Goal: Communication & Community: Answer question/provide support

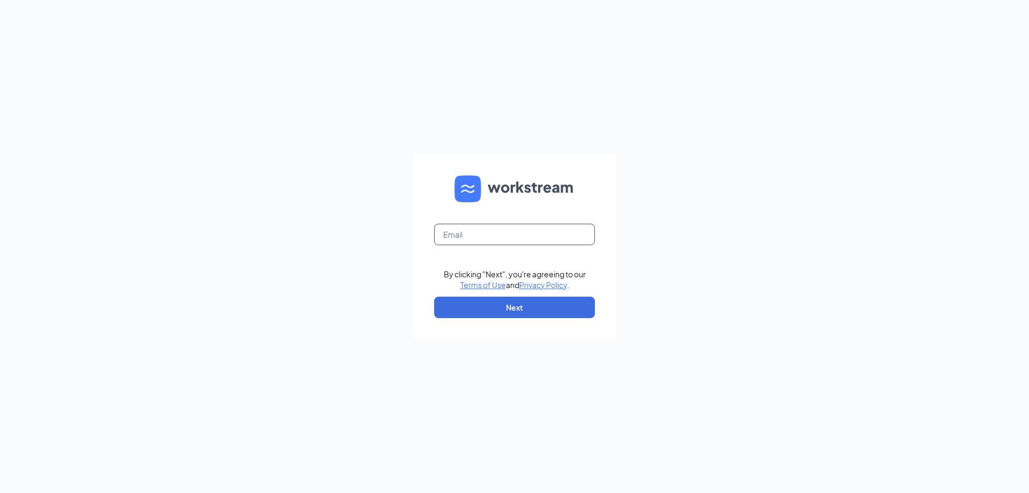
click at [520, 226] on input "text" at bounding box center [514, 234] width 161 height 21
type input "jjsofchinden@gmail.com"
click at [579, 311] on button "Next" at bounding box center [514, 306] width 161 height 21
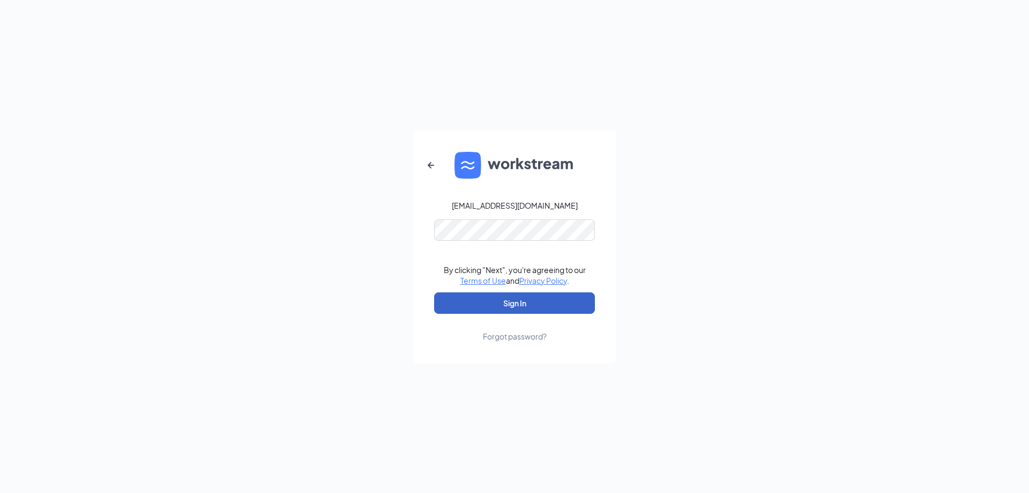
click at [534, 307] on button "Sign In" at bounding box center [514, 302] width 161 height 21
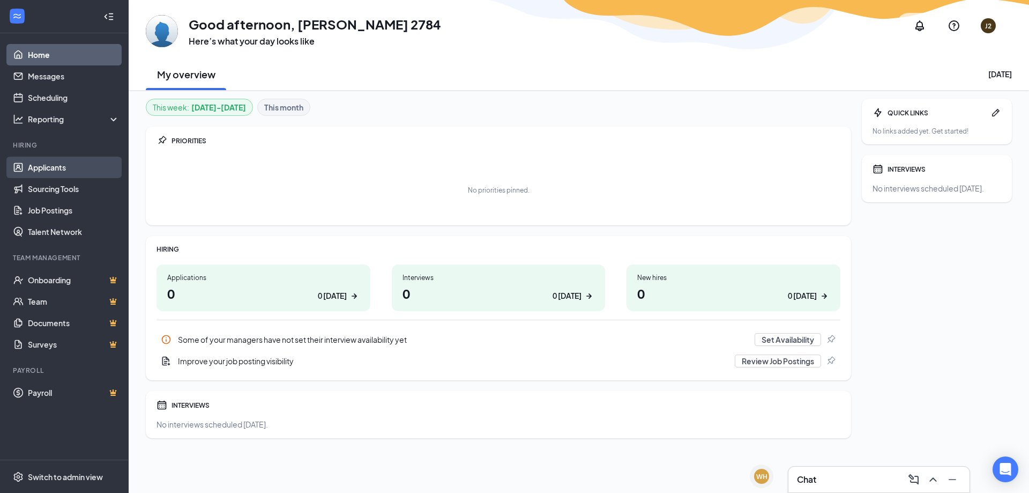
click at [75, 168] on link "Applicants" at bounding box center [74, 167] width 92 height 21
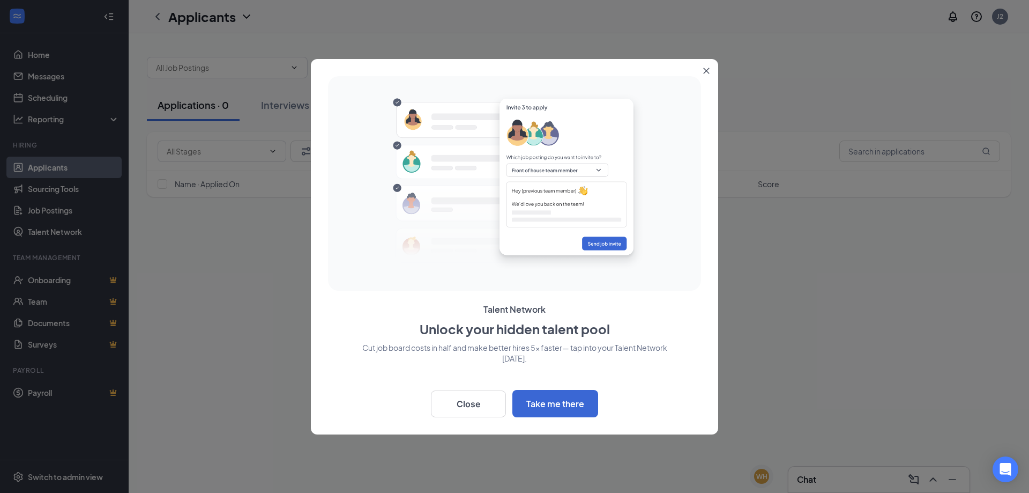
click at [705, 76] on button "Close" at bounding box center [708, 68] width 19 height 19
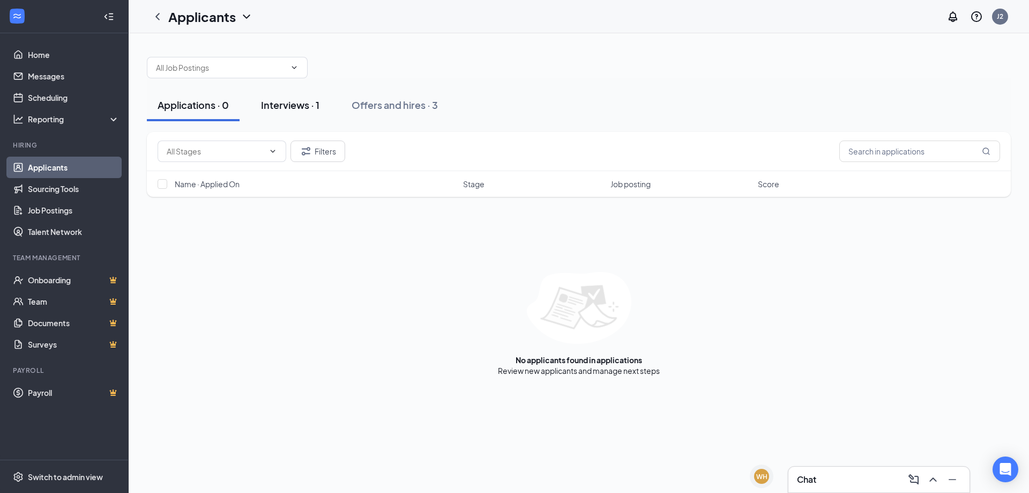
click at [300, 106] on div "Interviews · 1" at bounding box center [290, 104] width 58 height 13
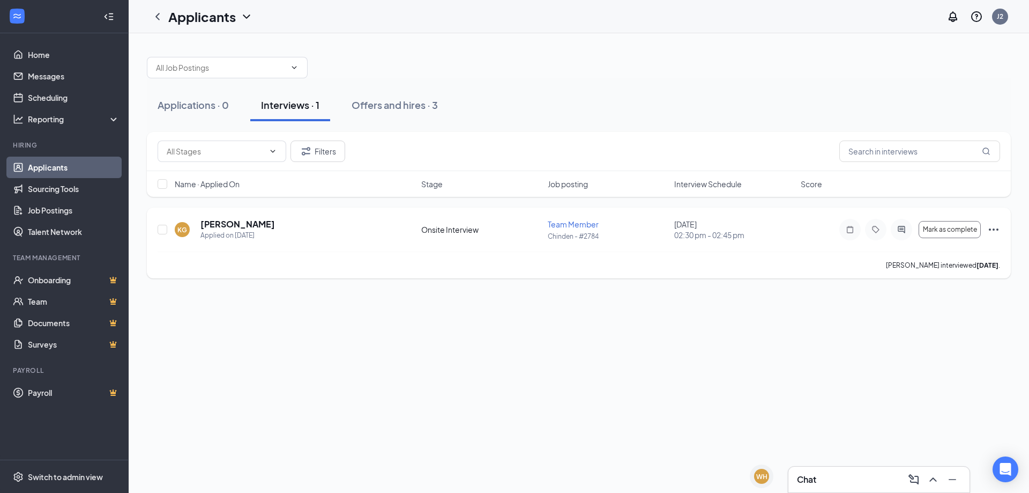
click at [260, 224] on h5 "[PERSON_NAME]" at bounding box center [237, 224] width 75 height 12
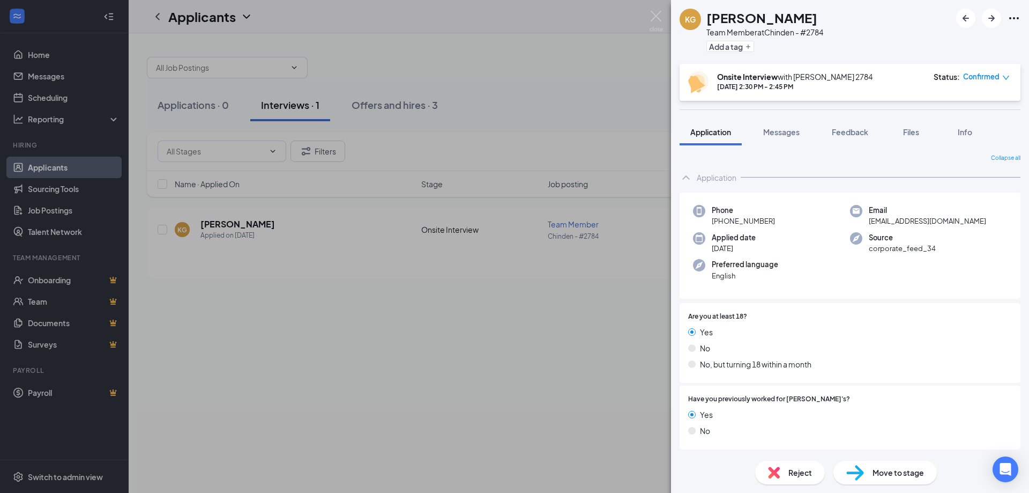
click at [920, 218] on span "[EMAIL_ADDRESS][DOMAIN_NAME]" at bounding box center [927, 220] width 117 height 11
drag, startPoint x: 962, startPoint y: 220, endPoint x: 865, endPoint y: 224, distance: 97.1
click at [865, 224] on div "Email [EMAIL_ADDRESS][DOMAIN_NAME]" at bounding box center [928, 216] width 157 height 22
copy span "[EMAIL_ADDRESS][DOMAIN_NAME]"
